Goal: Entertainment & Leisure: Consume media (video, audio)

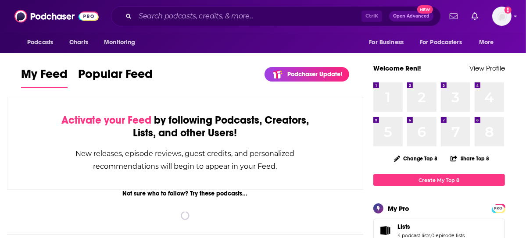
click at [224, 19] on input "Search podcasts, credits, & more..." at bounding box center [248, 16] width 227 height 14
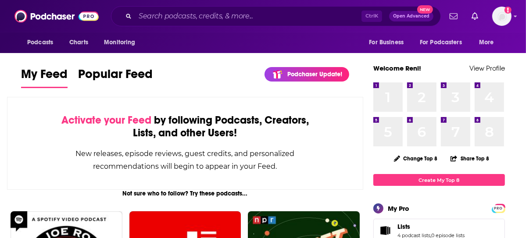
click at [144, 14] on input "Search podcasts, credits, & more..." at bounding box center [248, 16] width 227 height 14
click at [172, 10] on input "Search podcasts, credits, & more..." at bounding box center [248, 16] width 227 height 14
click at [129, 16] on icon "Search podcasts, credits, & more..." at bounding box center [128, 16] width 5 height 5
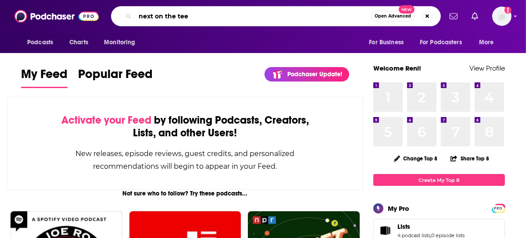
type input "next on the tee"
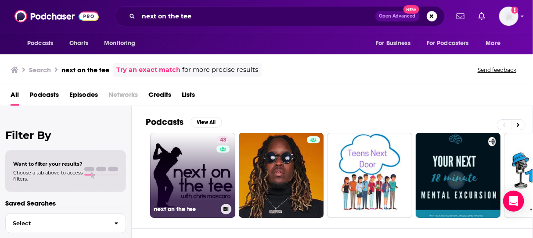
click at [198, 169] on link "43 next on the tee" at bounding box center [192, 175] width 85 height 85
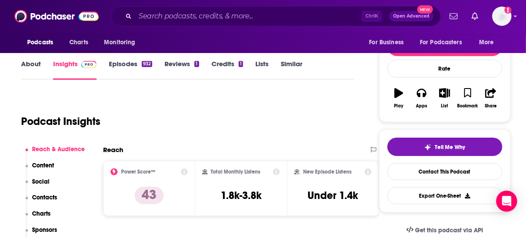
scroll to position [87, 0]
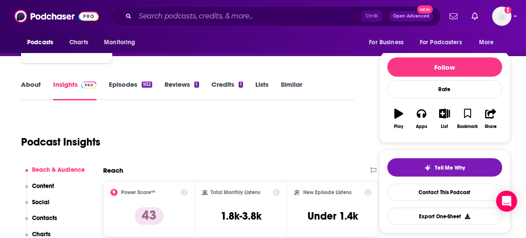
click at [114, 89] on link "Episodes 932" at bounding box center [130, 90] width 43 height 20
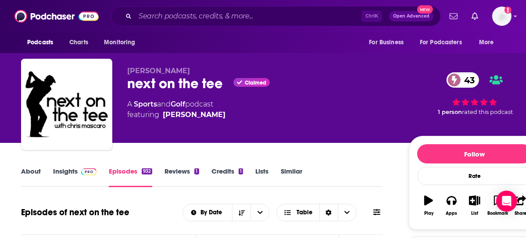
scroll to position [176, 0]
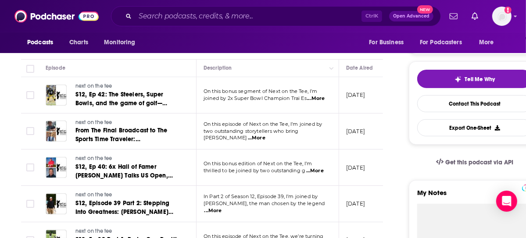
click at [132, 94] on span "S12, Ep 42: The Steelers, Super Bowls, and the game of golf—[PERSON_NAME] conne…" at bounding box center [126, 108] width 101 height 34
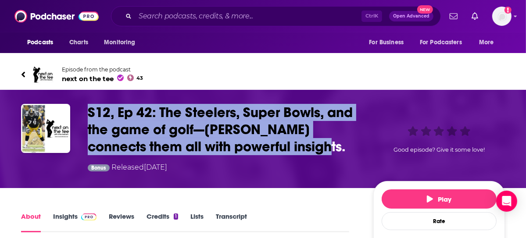
drag, startPoint x: 286, startPoint y: 151, endPoint x: 90, endPoint y: 112, distance: 200.5
click at [90, 112] on h1 "S12, Ep 42: The Steelers, Super Bowls, and the game of golf—[PERSON_NAME] conne…" at bounding box center [224, 129] width 272 height 51
copy h1 "S12, Ep 42: The Steelers, Super Bowls, and the game of golf—[PERSON_NAME] conne…"
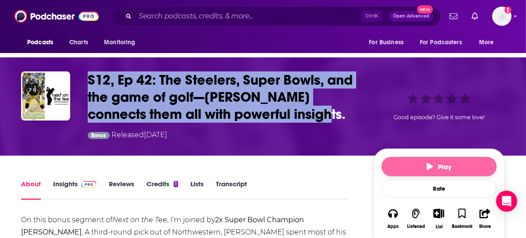
scroll to position [44, 0]
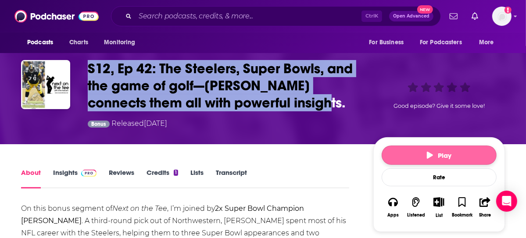
click at [418, 153] on button "Play" at bounding box center [439, 155] width 115 height 19
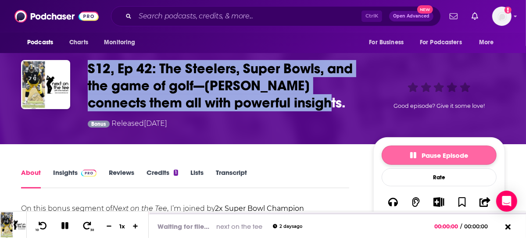
click at [429, 153] on span "Pause Episode" at bounding box center [440, 155] width 58 height 8
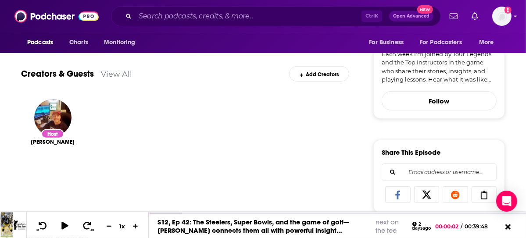
scroll to position [351, 0]
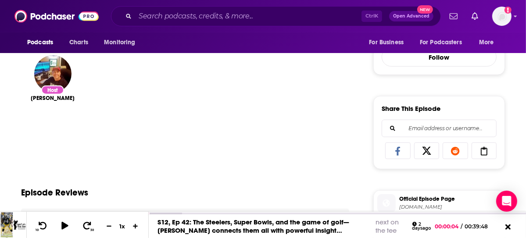
click at [479, 155] on icon at bounding box center [484, 151] width 25 height 9
